Goal: Task Accomplishment & Management: Manage account settings

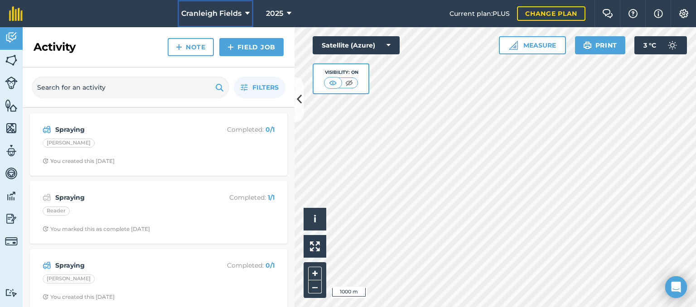
click at [245, 15] on icon at bounding box center [247, 13] width 5 height 11
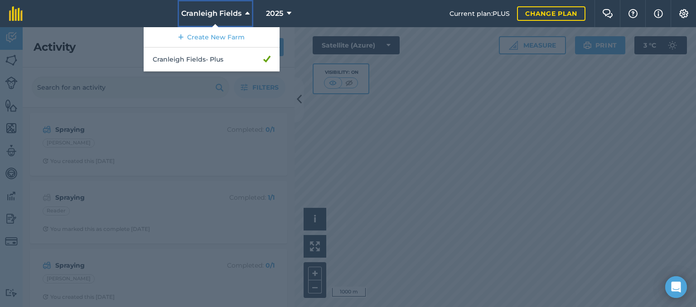
click at [245, 15] on icon at bounding box center [247, 13] width 5 height 11
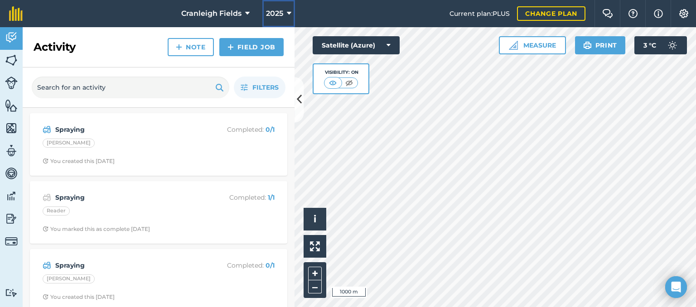
click at [288, 11] on icon at bounding box center [289, 13] width 5 height 11
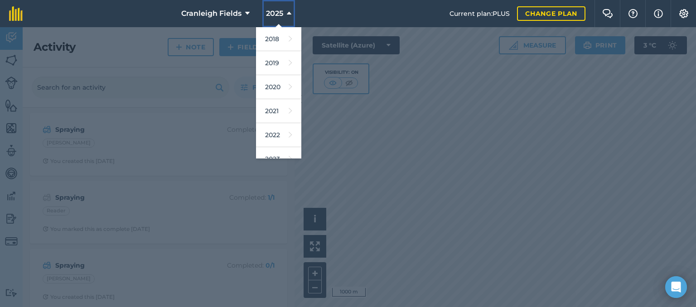
click at [288, 11] on icon at bounding box center [289, 13] width 5 height 11
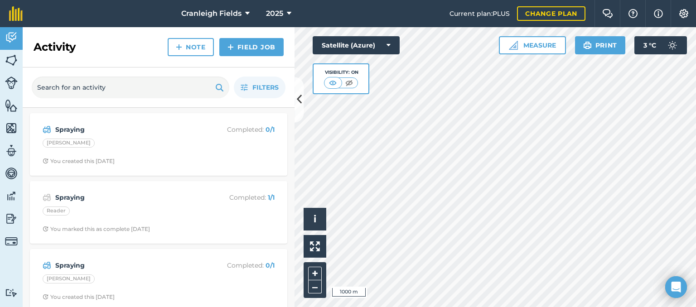
click at [480, 14] on span "Current plan : PLUS" at bounding box center [479, 14] width 60 height 10
click at [502, 15] on span "Current plan : PLUS" at bounding box center [479, 14] width 60 height 10
click at [685, 13] on img at bounding box center [683, 13] width 11 height 9
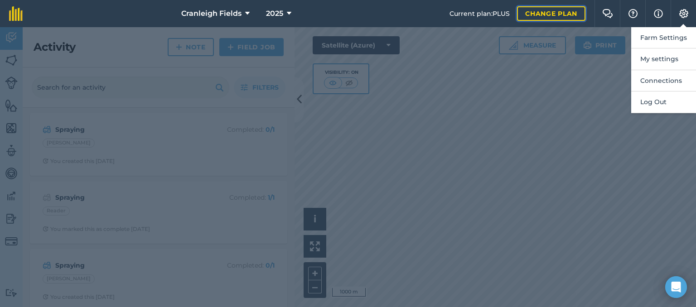
click at [553, 13] on link "Change plan" at bounding box center [551, 13] width 68 height 14
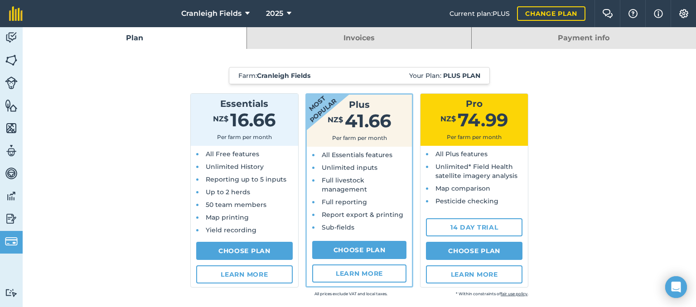
click at [584, 38] on link "Payment info" at bounding box center [583, 38] width 224 height 22
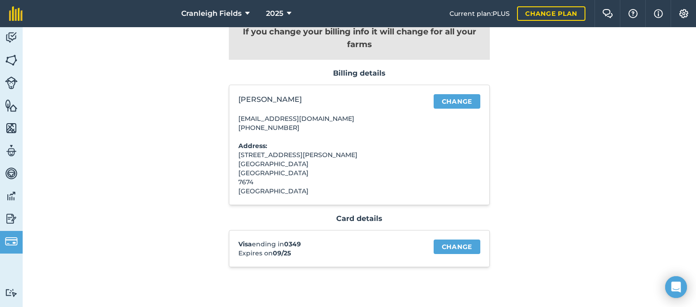
scroll to position [51, 0]
click at [449, 249] on link "Change" at bounding box center [456, 246] width 47 height 14
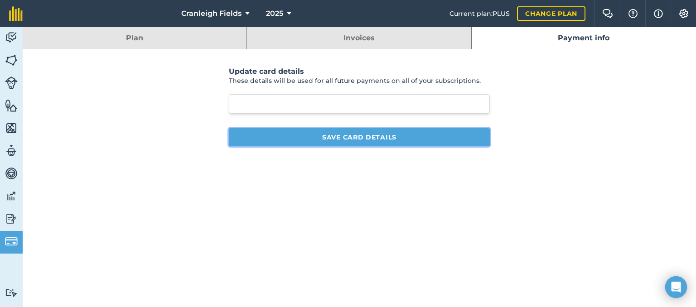
click at [370, 137] on button "Save card details" at bounding box center [359, 137] width 261 height 18
